Goal: Task Accomplishment & Management: Complete application form

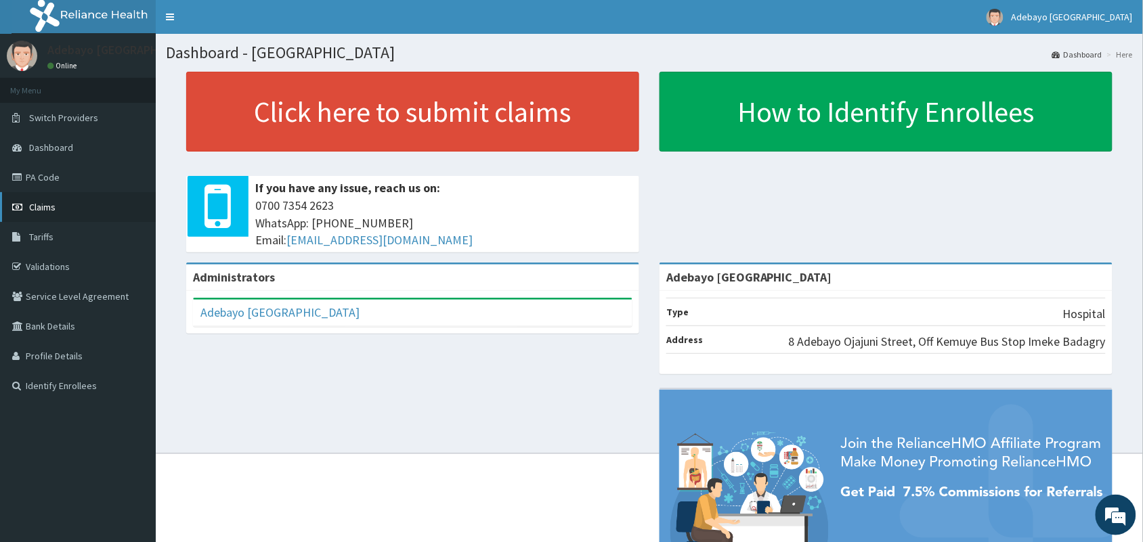
click at [62, 212] on link "Claims" at bounding box center [78, 207] width 156 height 30
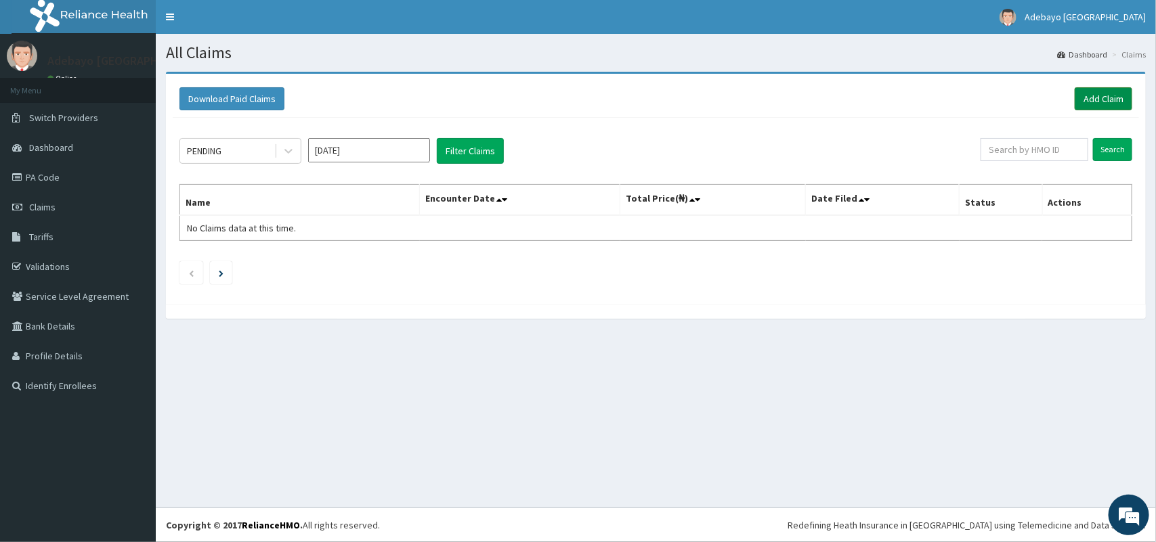
click at [1098, 99] on link "Add Claim" at bounding box center [1104, 98] width 58 height 23
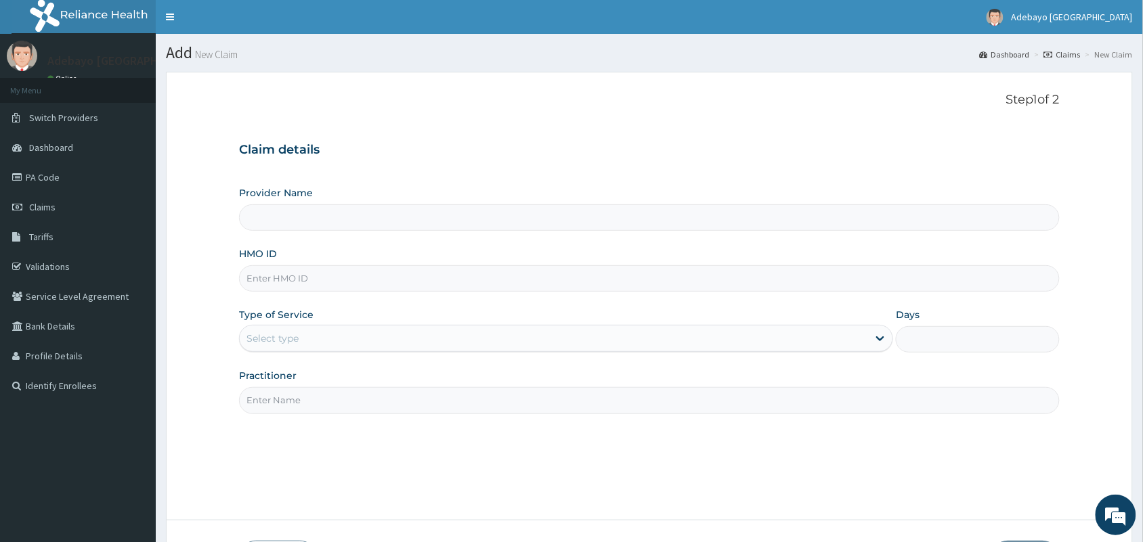
type input "Adebayo [GEOGRAPHIC_DATA]"
click at [347, 276] on input "HMO ID" at bounding box center [649, 278] width 821 height 26
type input "PPY/10643/B"
click at [320, 339] on div "Select type" at bounding box center [554, 339] width 629 height 22
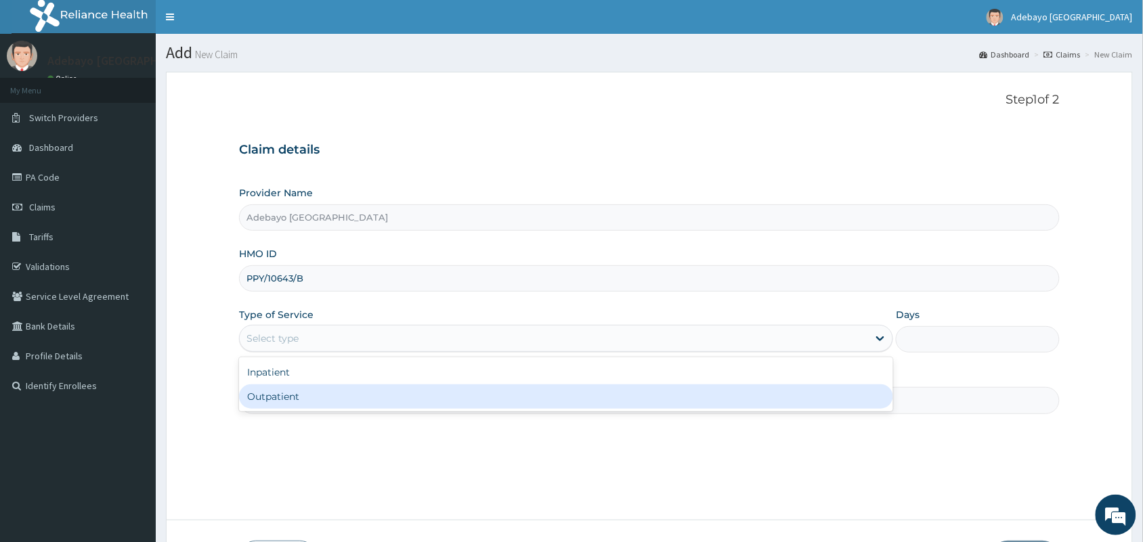
click at [310, 400] on div "Outpatient" at bounding box center [566, 397] width 654 height 24
type input "1"
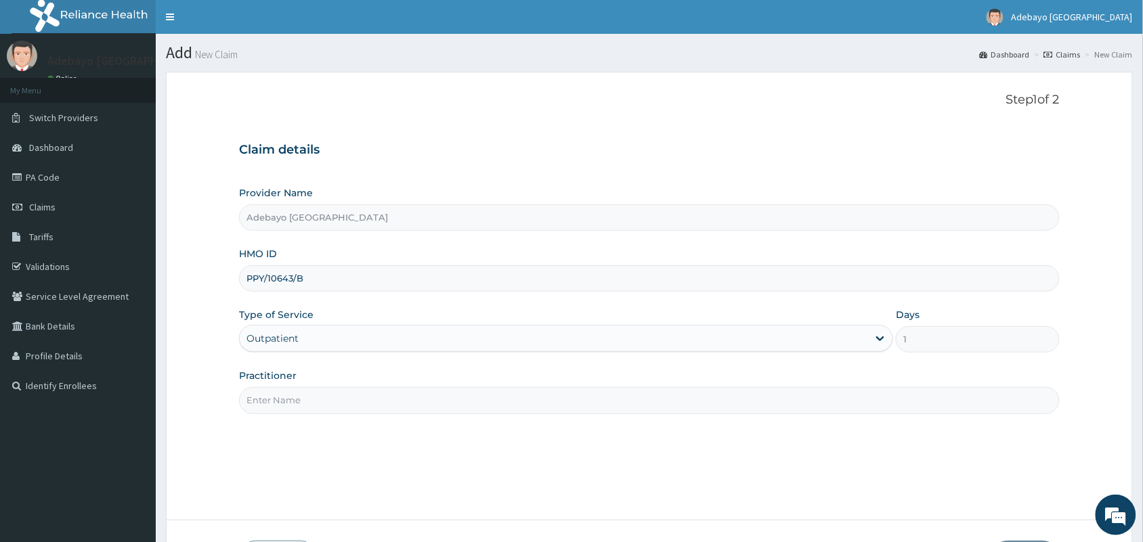
drag, startPoint x: 339, startPoint y: 408, endPoint x: 331, endPoint y: 412, distance: 9.7
click at [339, 408] on input "Practitioner" at bounding box center [649, 400] width 821 height 26
type input "DR OJAJUNI"
click at [49, 182] on link "PA Code" at bounding box center [78, 178] width 156 height 30
